Goal: Navigation & Orientation: Find specific page/section

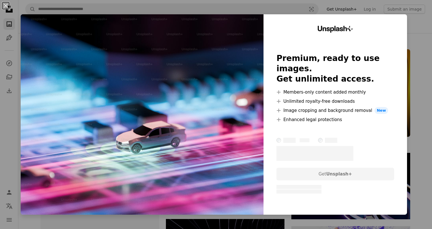
scroll to position [201, 0]
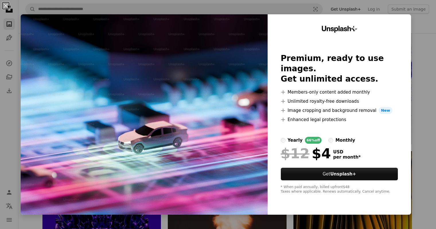
click at [413, 32] on div "An X shape Unsplash+ Premium, ready to use images. Get unlimited access. A plus…" at bounding box center [218, 114] width 436 height 229
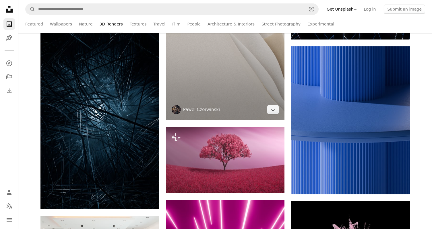
scroll to position [1520, 0]
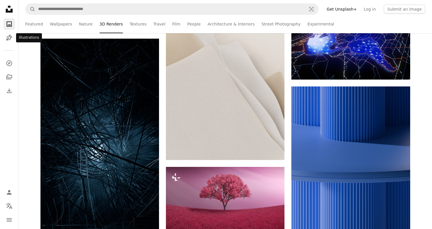
click at [6, 32] on div "Unsplash logo Unsplash Home A photo Pen Tool" at bounding box center [8, 23] width 11 height 40
click at [8, 37] on icon "Illustrations" at bounding box center [9, 38] width 6 height 6
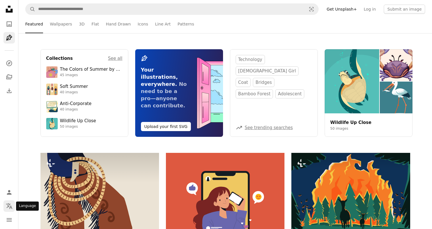
click at [9, 211] on button "Localization icon" at bounding box center [8, 206] width 11 height 11
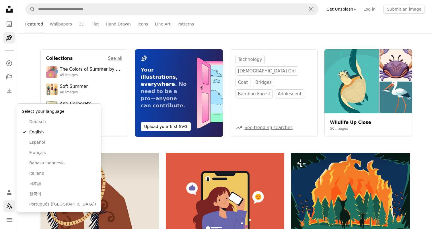
click at [9, 211] on button "Localization icon" at bounding box center [8, 206] width 11 height 11
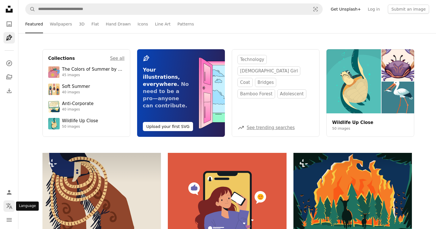
click at [12, 208] on icon "Language" at bounding box center [9, 207] width 6 height 6
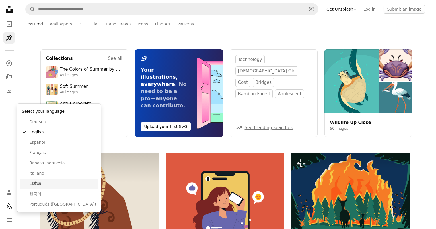
click at [54, 183] on span "日本語" at bounding box center [62, 184] width 67 height 6
